Goal: Check status: Check status

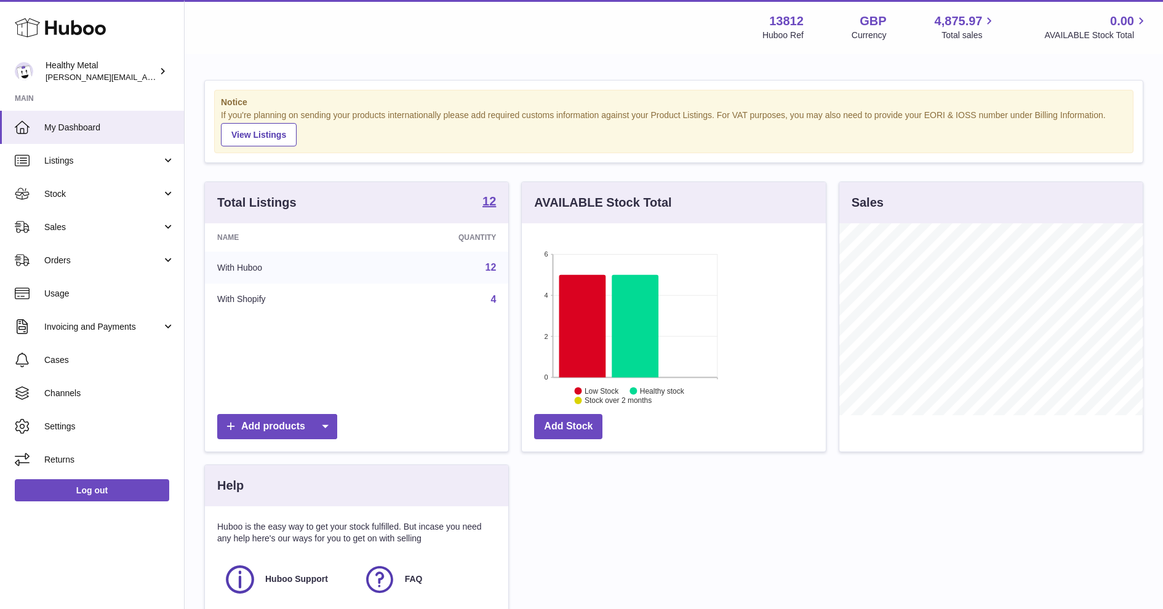
scroll to position [191, 303]
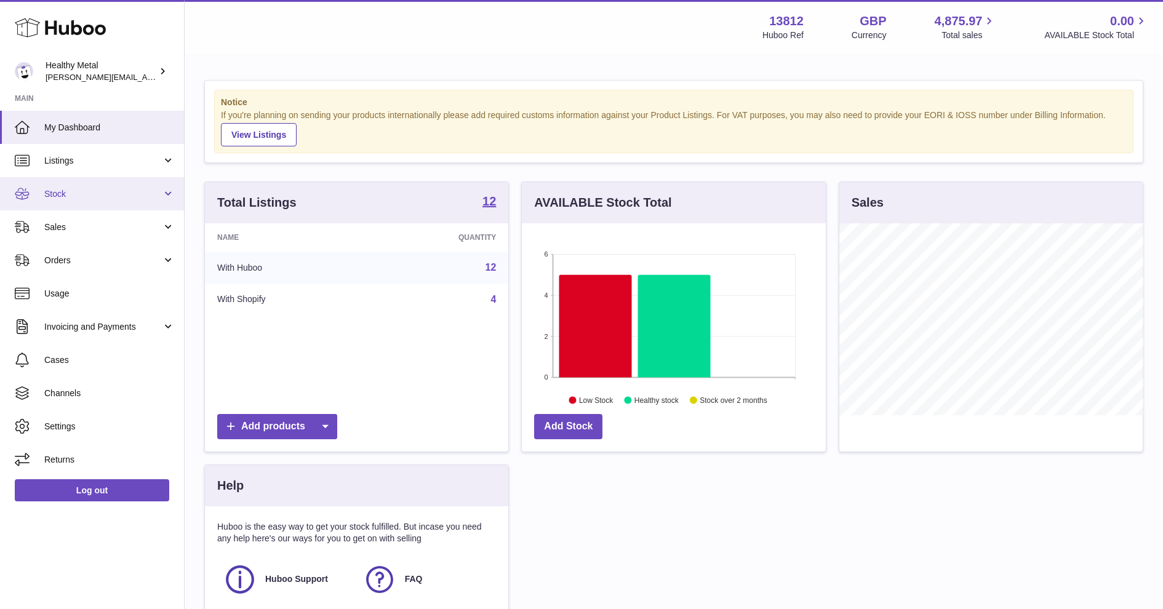
click at [116, 192] on span "Stock" at bounding box center [102, 194] width 117 height 12
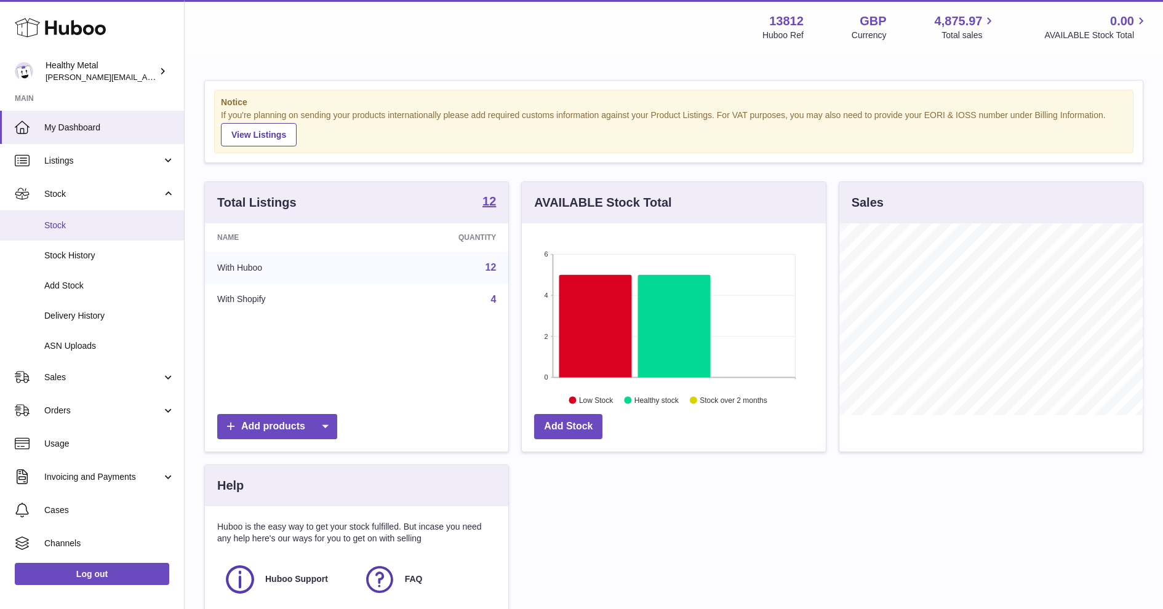
click at [84, 228] on span "Stock" at bounding box center [109, 226] width 130 height 12
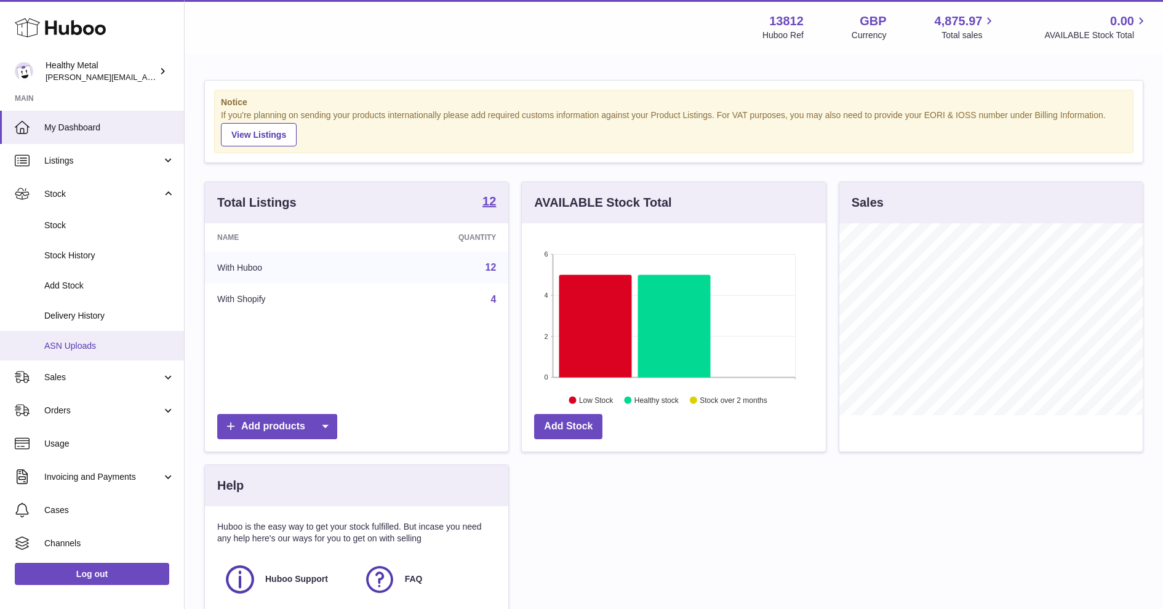
scroll to position [0, 0]
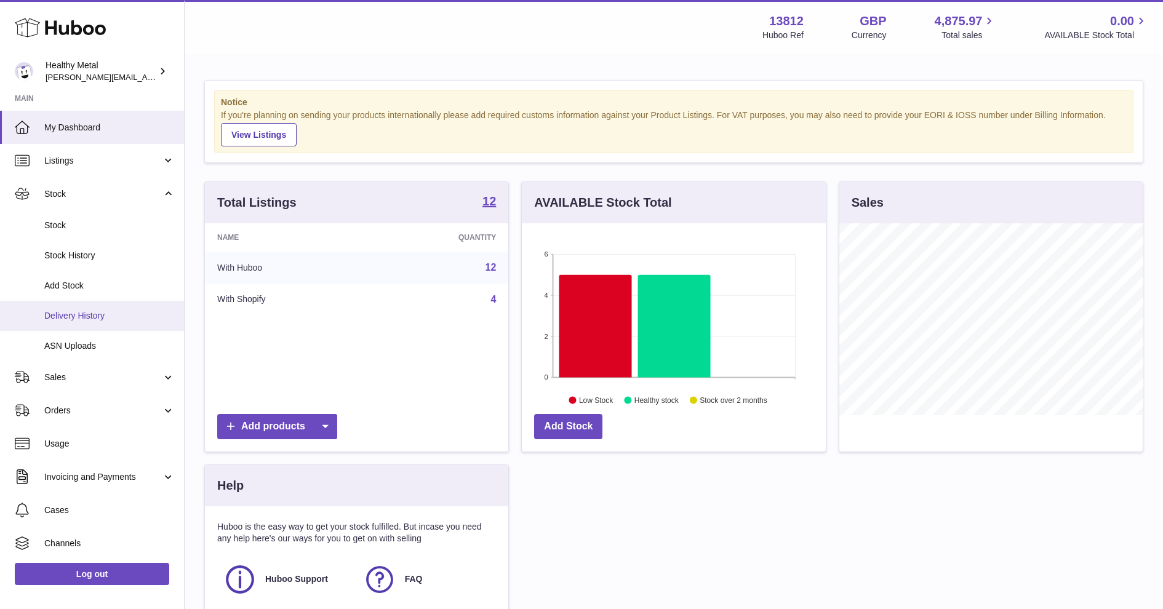
click at [115, 317] on span "Delivery History" at bounding box center [109, 316] width 130 height 12
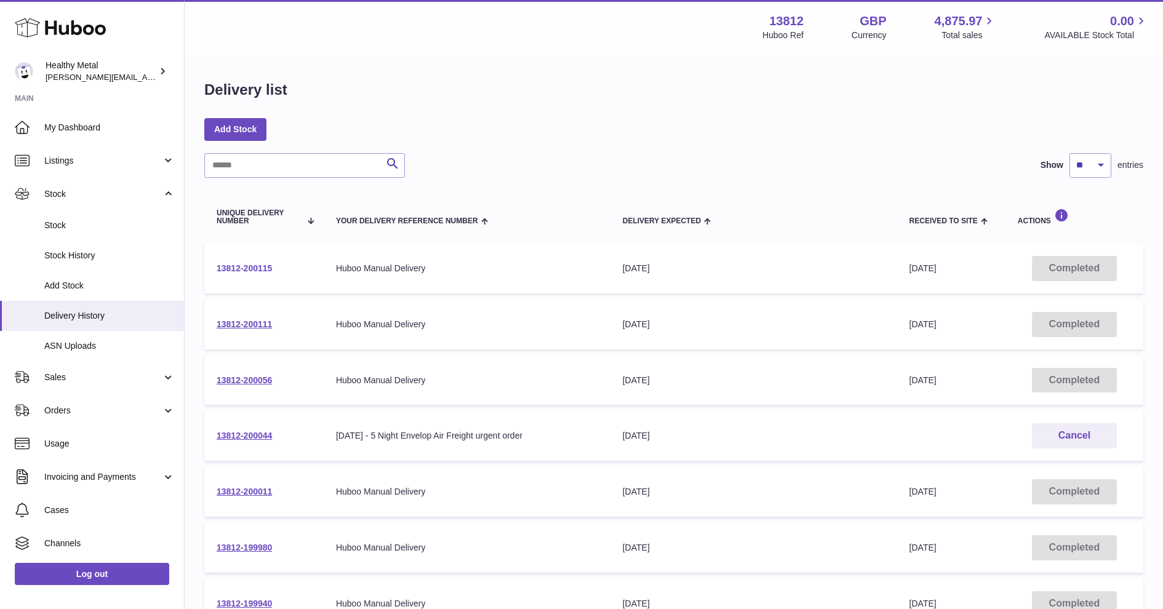
click at [225, 272] on link "13812-200115" at bounding box center [244, 268] width 55 height 10
click at [87, 127] on span "My Dashboard" at bounding box center [109, 128] width 130 height 12
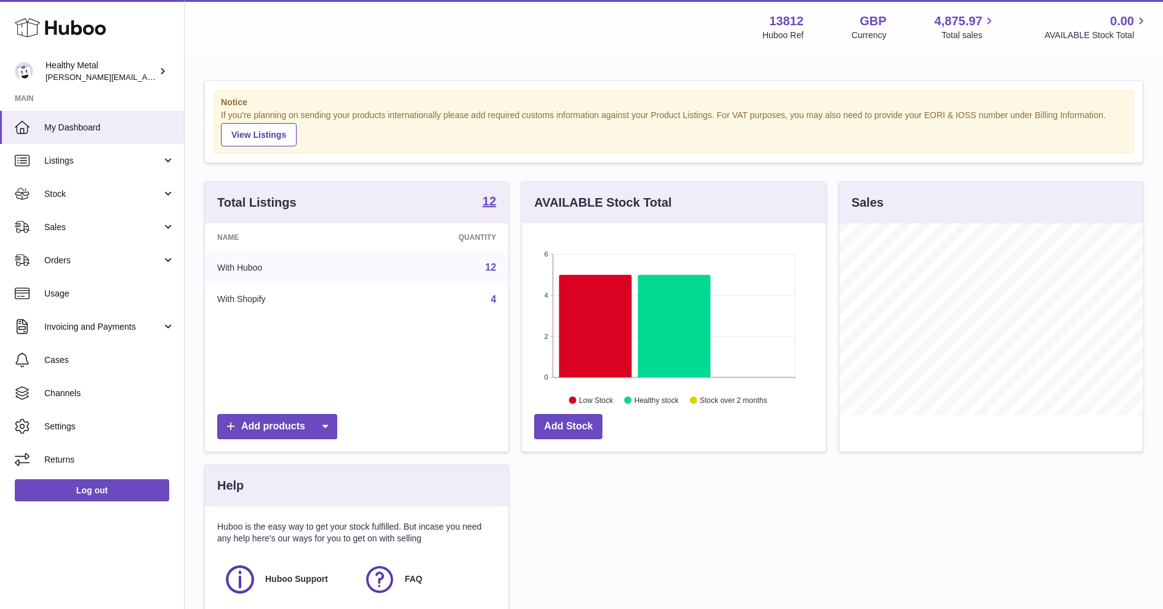
scroll to position [191, 303]
